Goal: Information Seeking & Learning: Learn about a topic

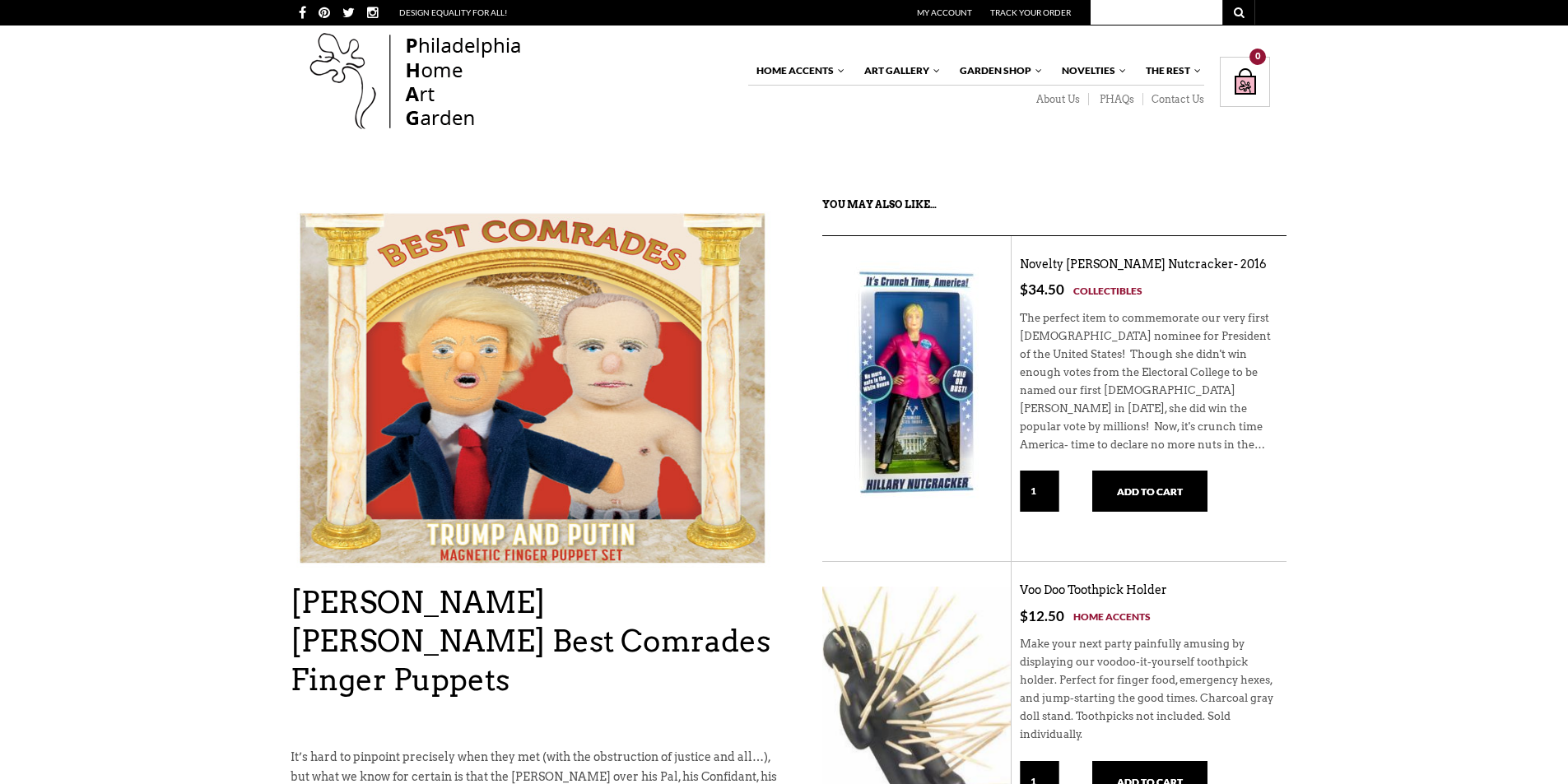
scroll to position [82, 0]
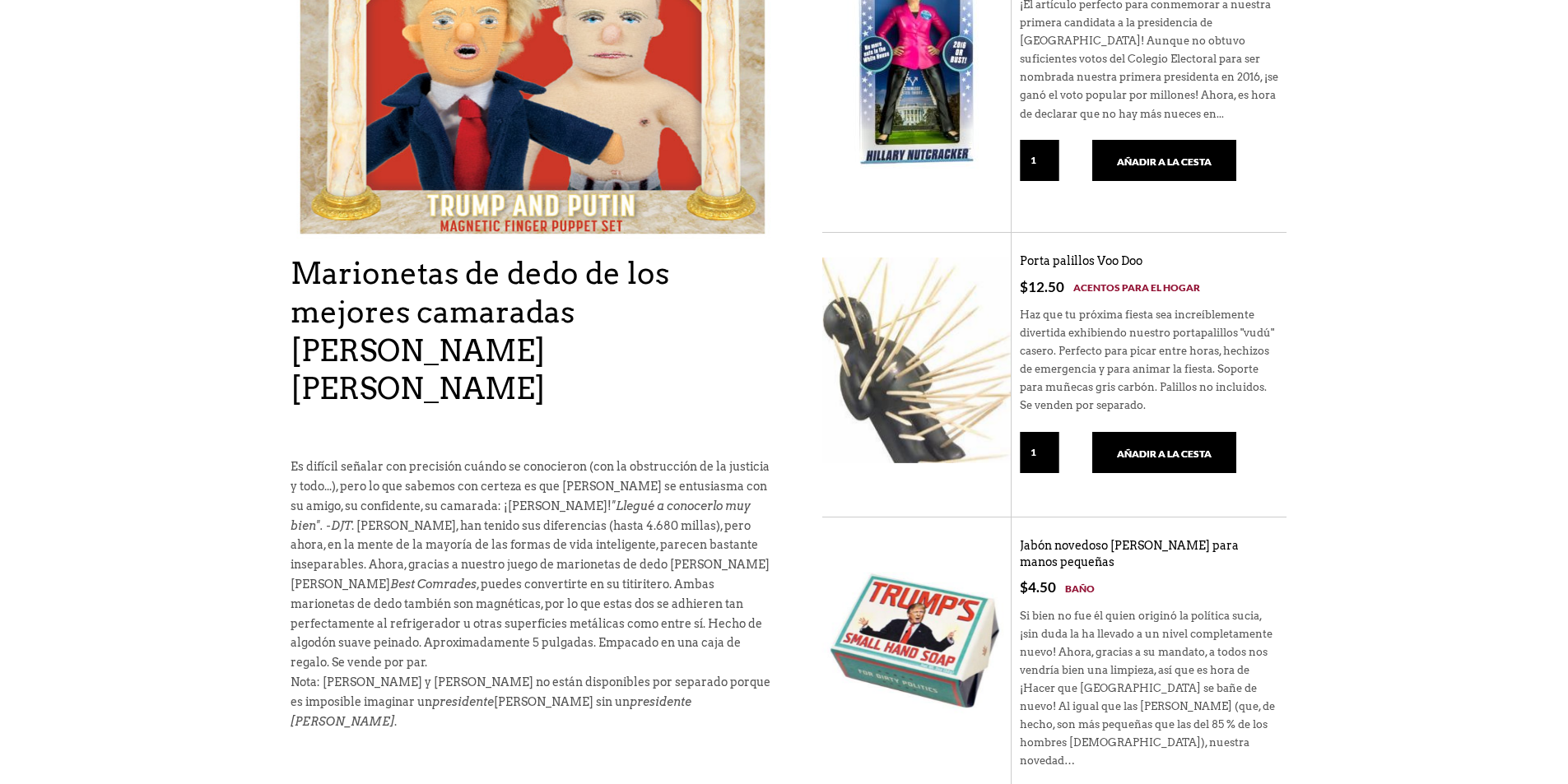
scroll to position [412, 0]
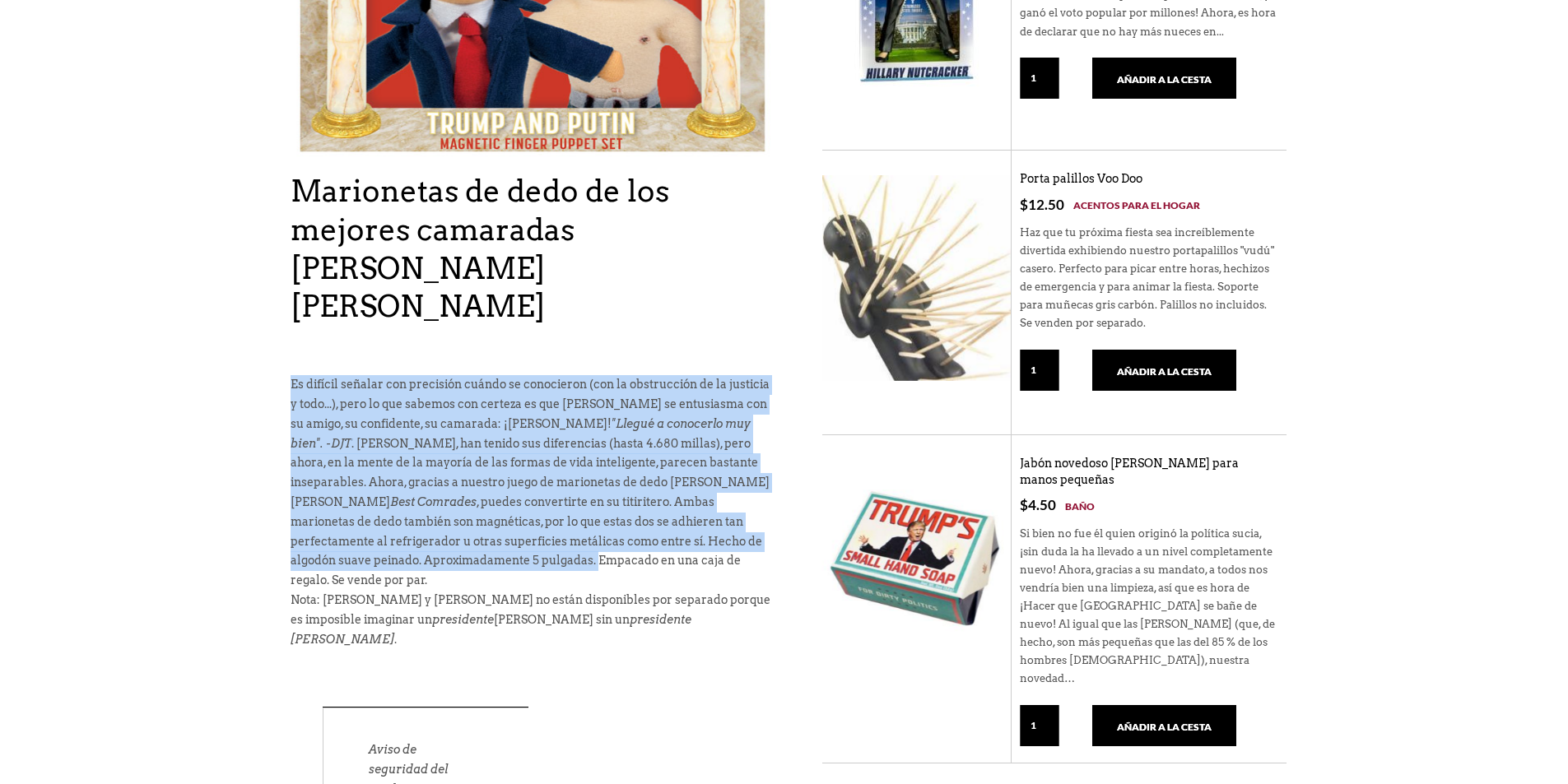
drag, startPoint x: 296, startPoint y: 345, endPoint x: 344, endPoint y: 514, distance: 175.7
click at [344, 514] on p "Es difícil señalar con precisión cuándo se conocieron (con la obstrucción de la…" at bounding box center [533, 482] width 486 height 216
copy p "Es difícil señalar con precisión cuándo se conocieron (con la obstrucción de la…"
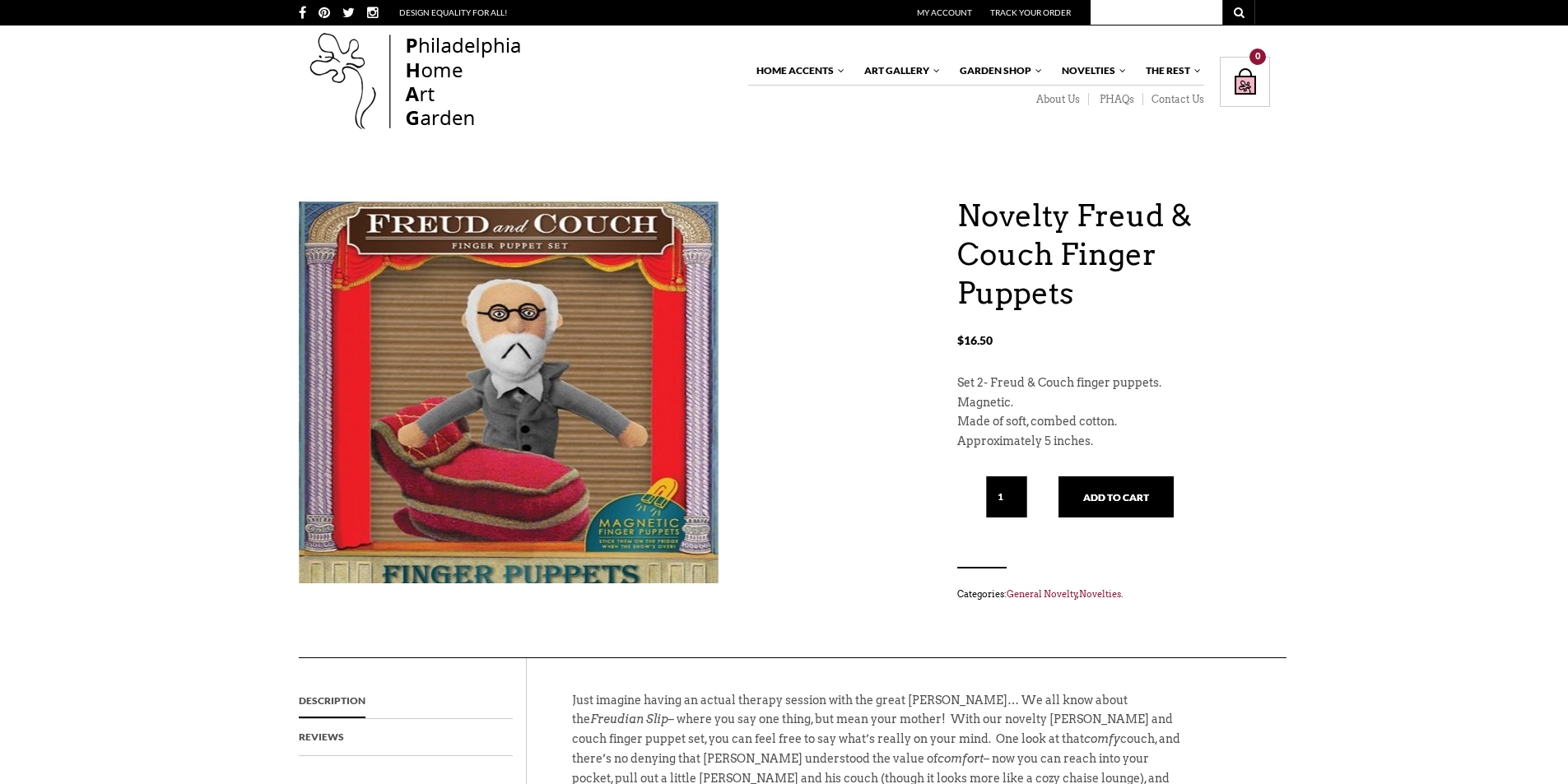
scroll to position [82, 0]
